Goal: Contribute content: Add original content to the website for others to see

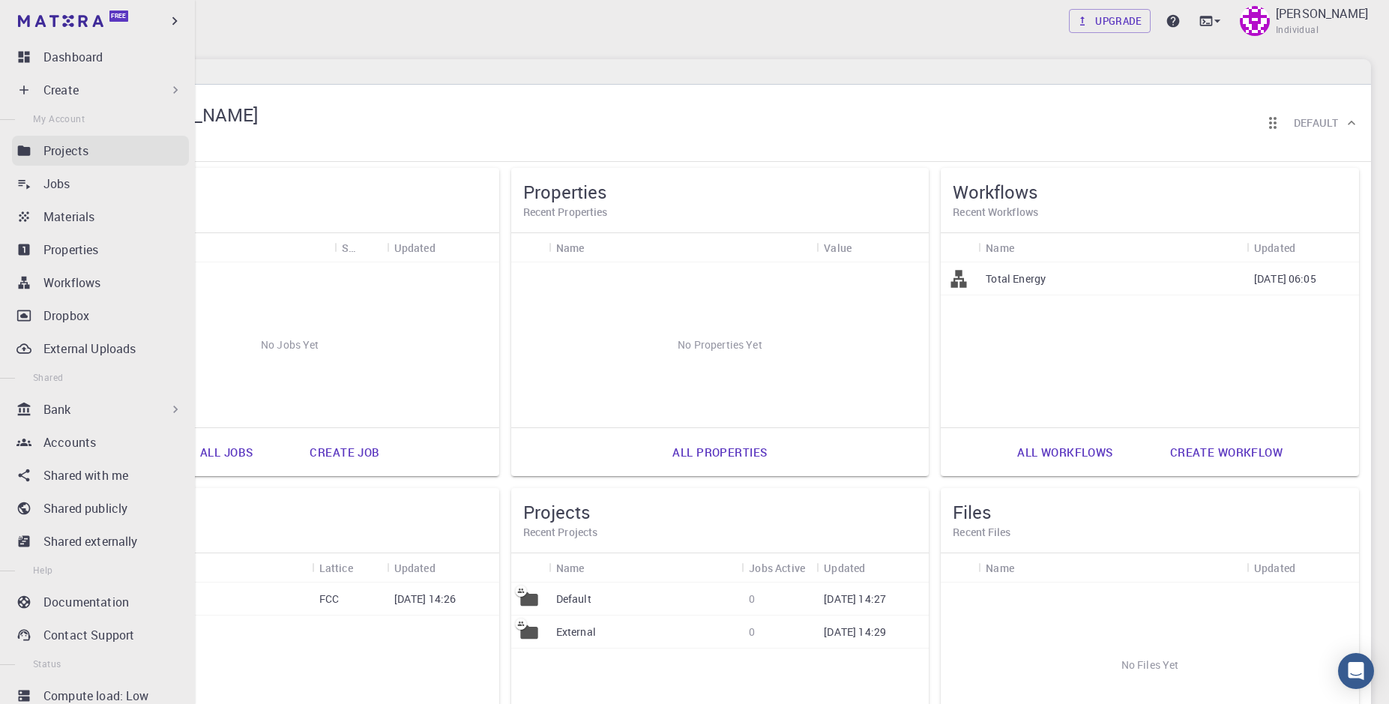
click at [127, 154] on div "Projects" at bounding box center [115, 151] width 145 height 18
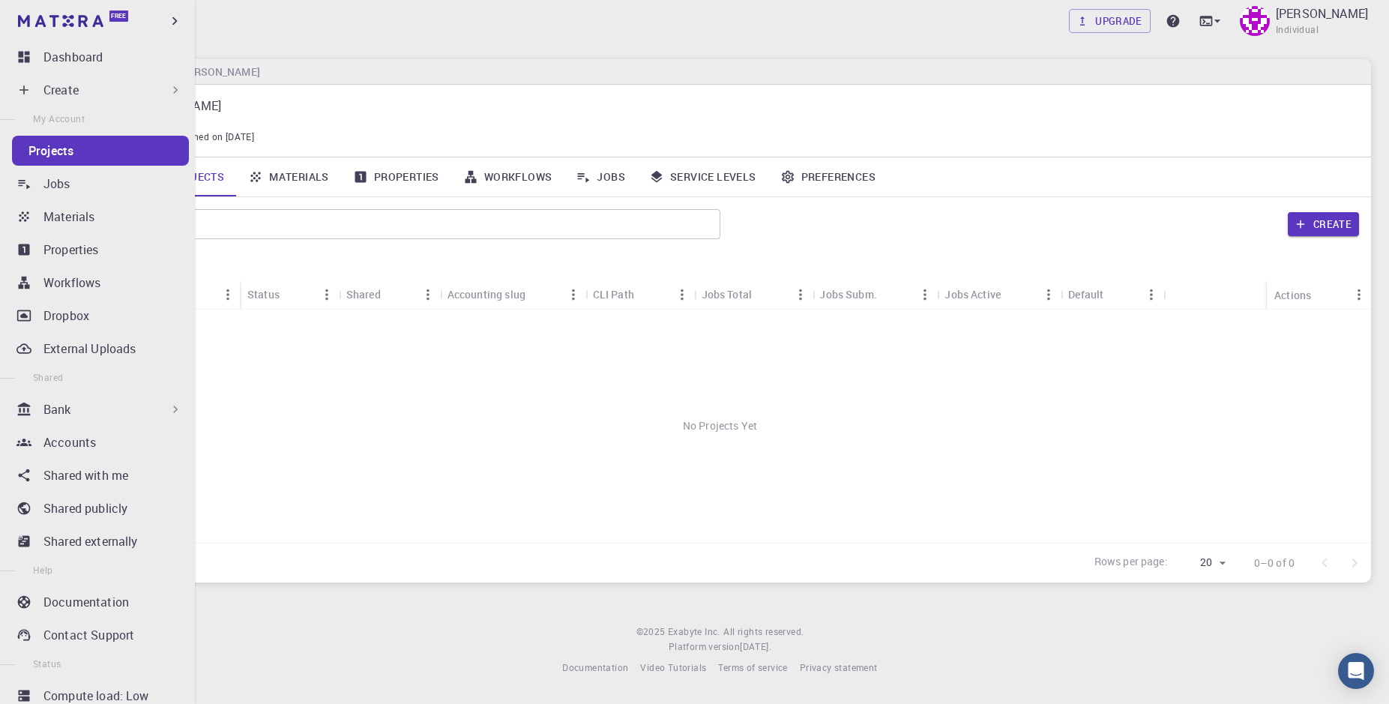
click at [155, 97] on div "Create" at bounding box center [112, 90] width 139 height 18
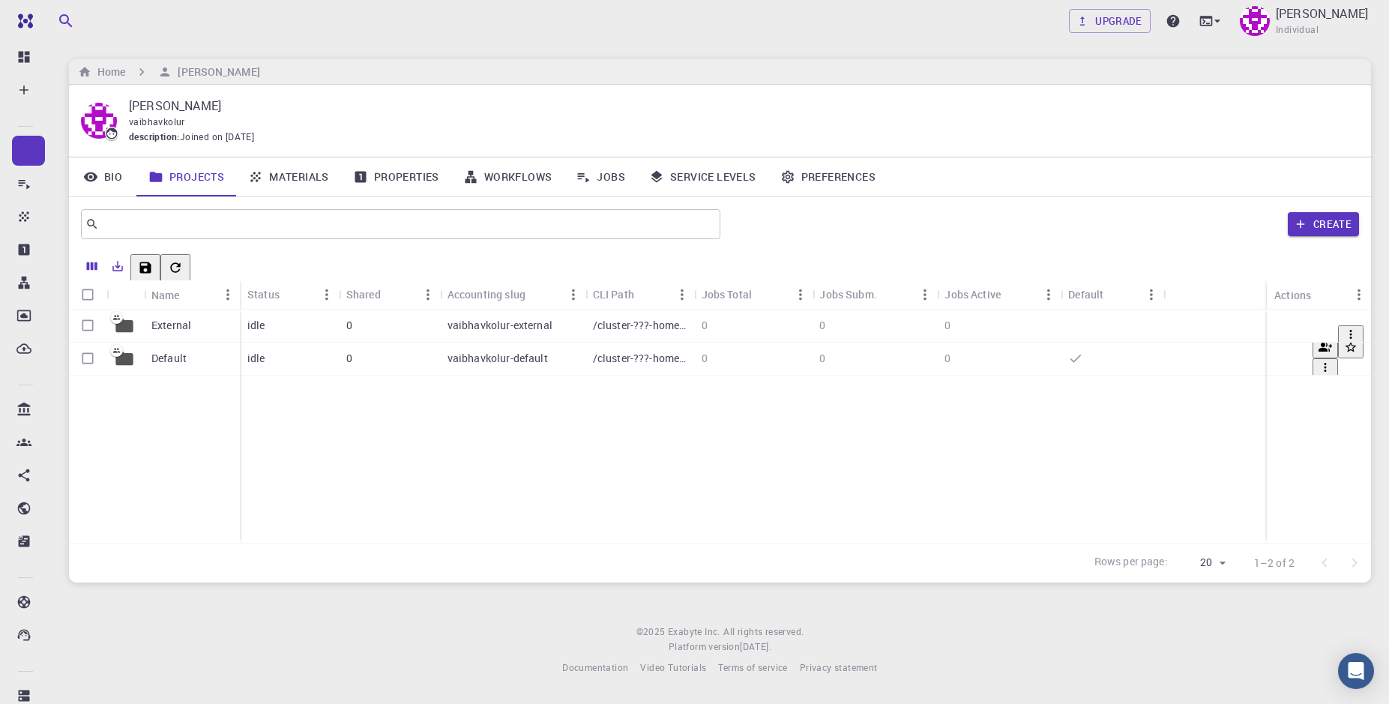
click at [451, 358] on p "vaibhavkolur-default" at bounding box center [498, 358] width 100 height 15
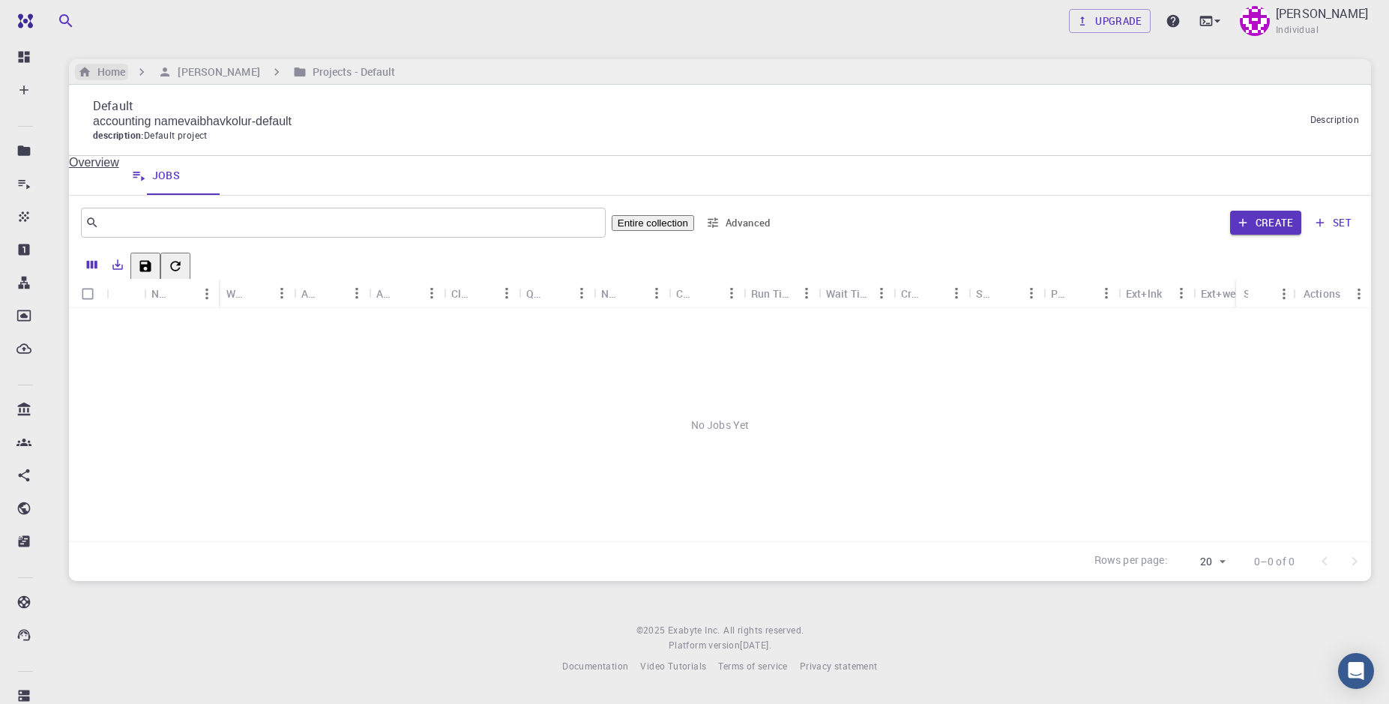
click at [115, 79] on h6 "Home" at bounding box center [108, 72] width 34 height 16
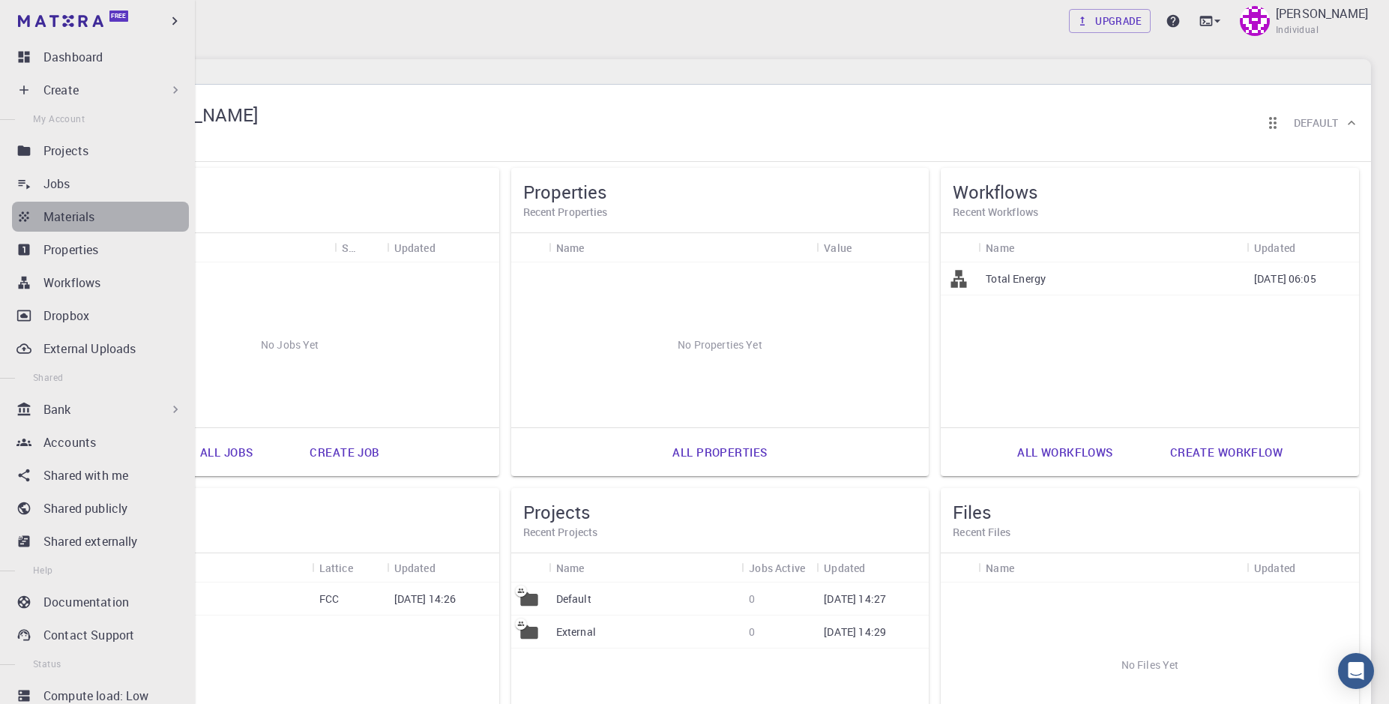
click at [59, 216] on p "Materials" at bounding box center [68, 217] width 51 height 18
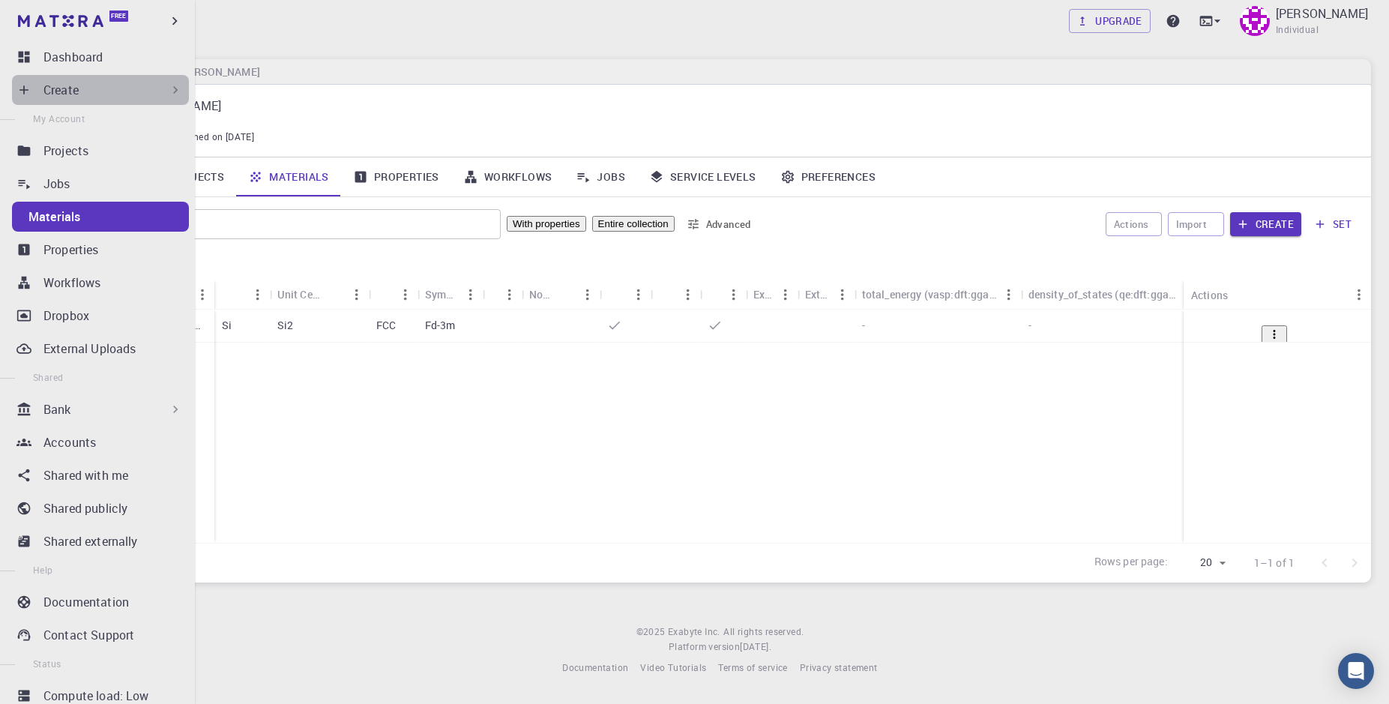
click at [33, 87] on div "Create" at bounding box center [100, 90] width 177 height 30
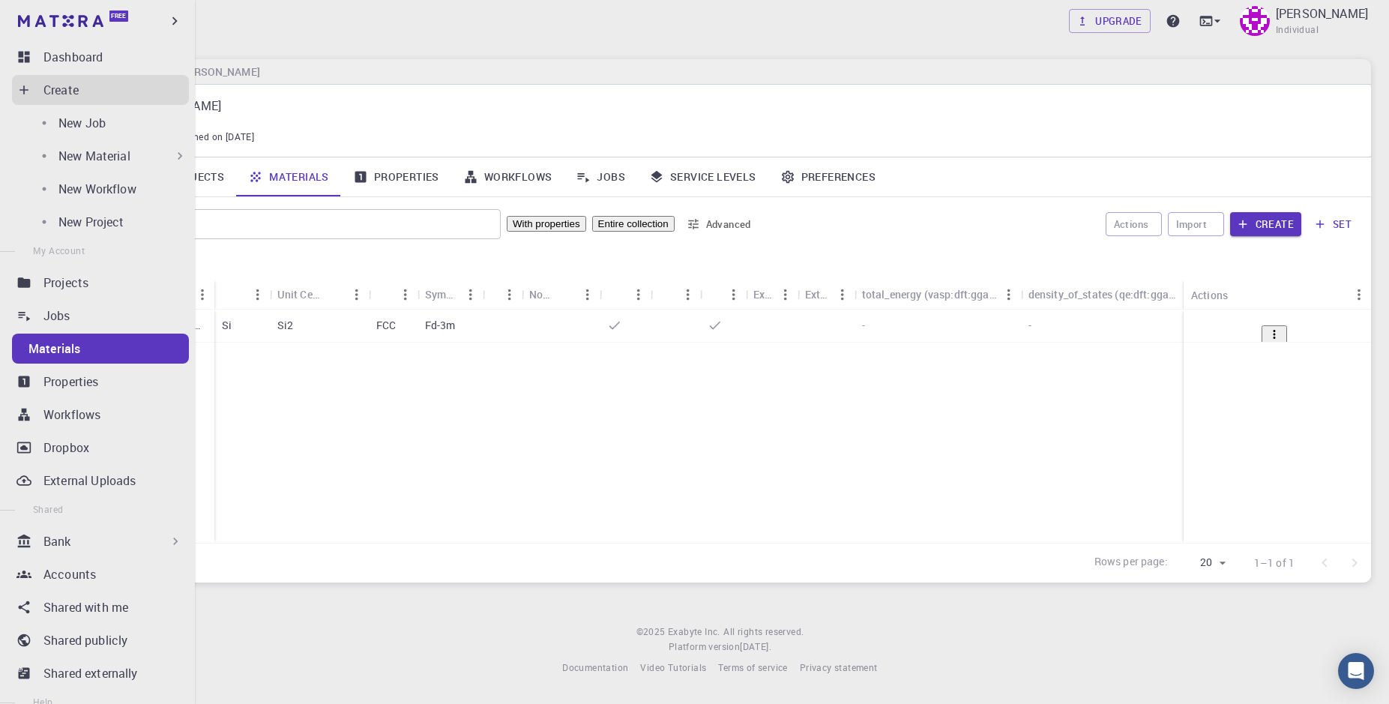
click at [102, 151] on p "New Material" at bounding box center [94, 156] width 72 height 18
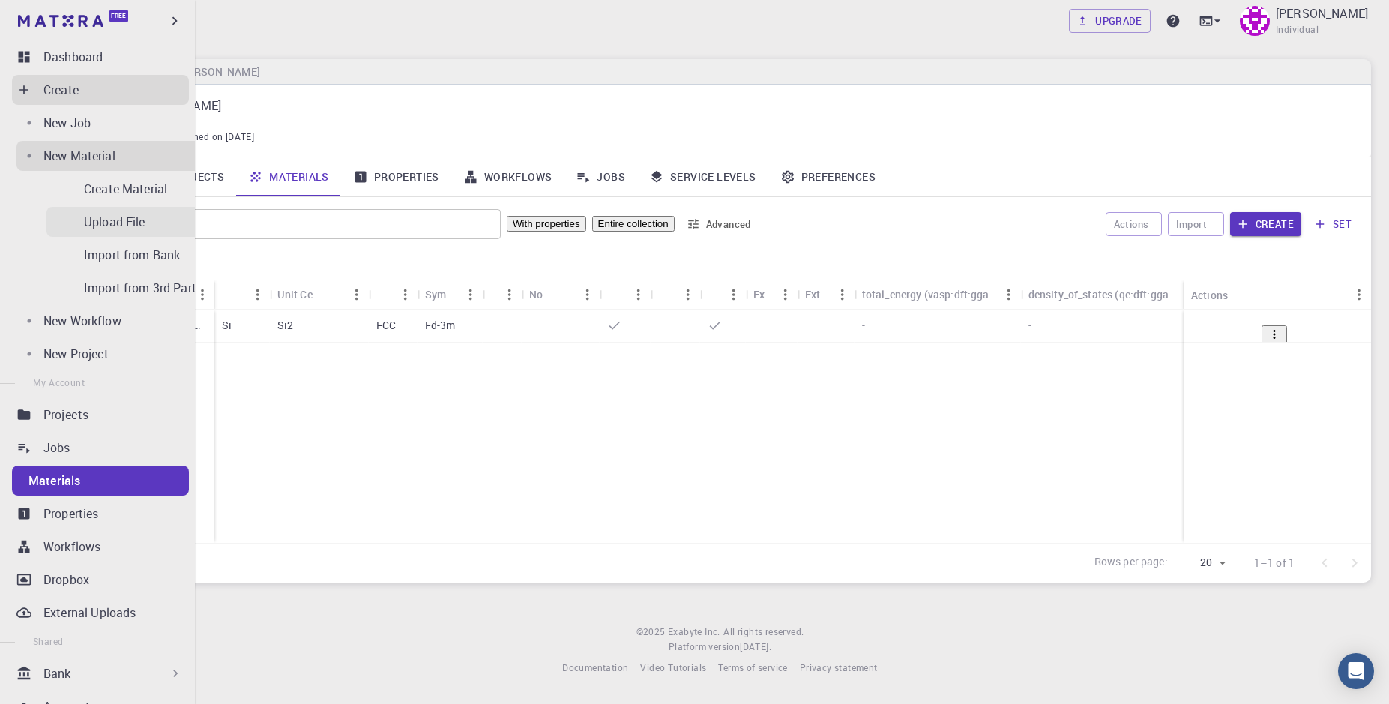
click at [97, 225] on p "Upload File" at bounding box center [114, 222] width 61 height 18
